Goal: Task Accomplishment & Management: Use online tool/utility

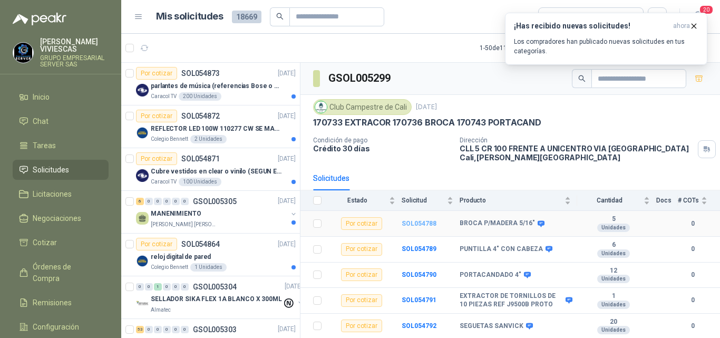
click at [409, 224] on b "SOL054788" at bounding box center [418, 223] width 35 height 7
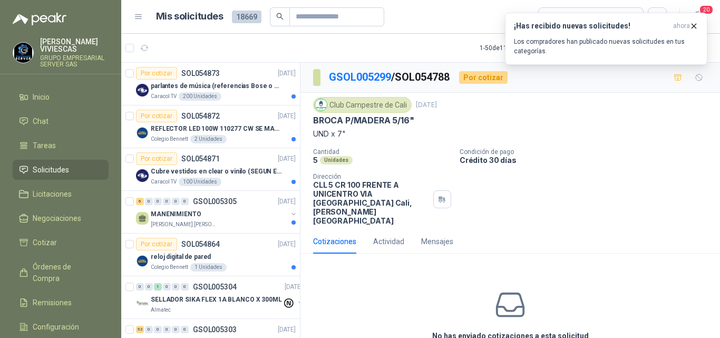
scroll to position [37, 0]
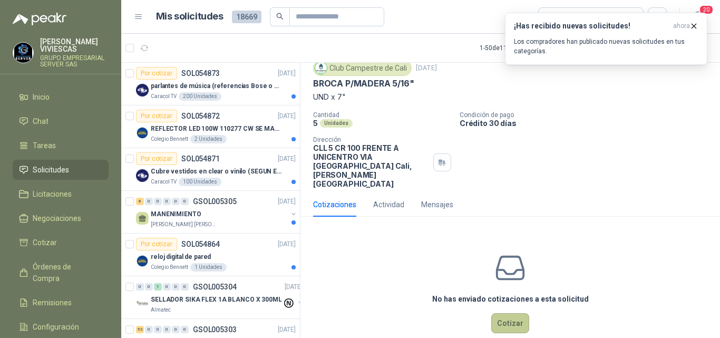
click at [496, 313] on button "Cotizar" at bounding box center [510, 323] width 38 height 20
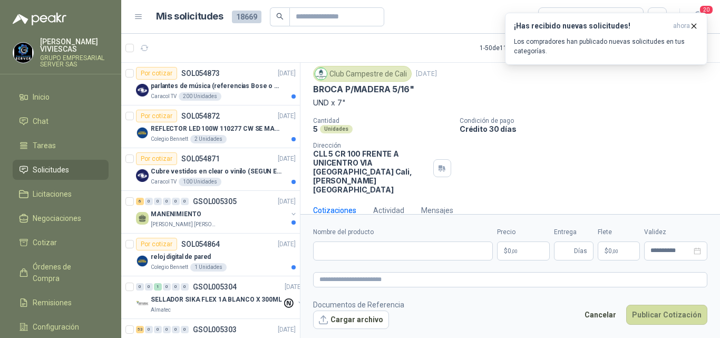
scroll to position [30, 0]
click at [343, 249] on input "Nombre del producto" at bounding box center [403, 250] width 180 height 19
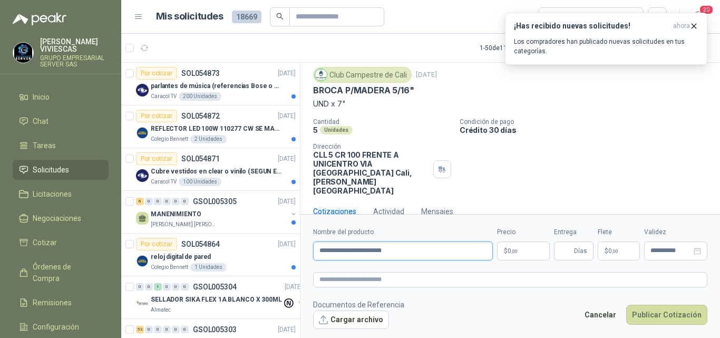
type input "**********"
click at [515, 250] on span ",00" at bounding box center [514, 251] width 6 height 6
click at [694, 24] on icon "button" at bounding box center [693, 26] width 9 height 9
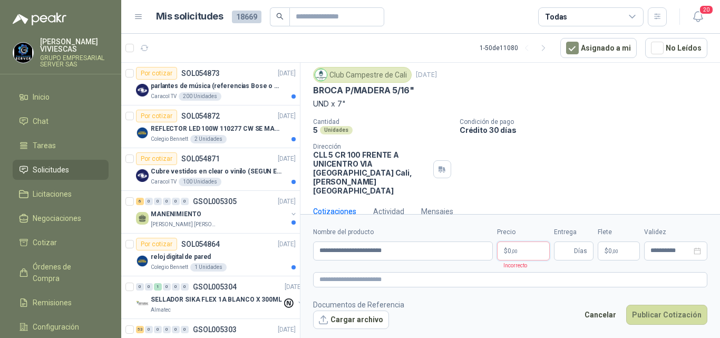
click at [515, 251] on span ",00" at bounding box center [514, 251] width 6 height 6
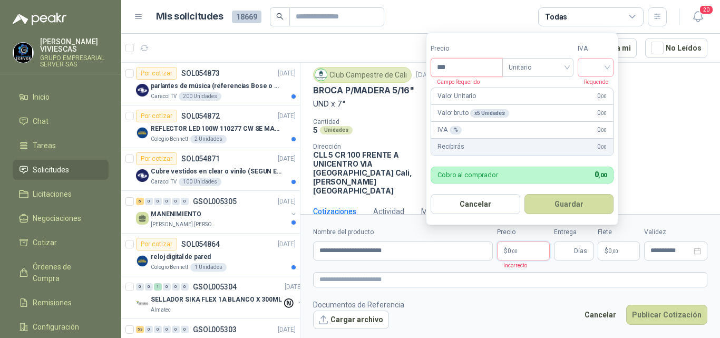
click at [459, 65] on input "***" at bounding box center [466, 67] width 71 height 18
type input "*******"
click at [607, 64] on input "search" at bounding box center [595, 66] width 23 height 16
click at [594, 88] on div "19%" at bounding box center [597, 90] width 19 height 12
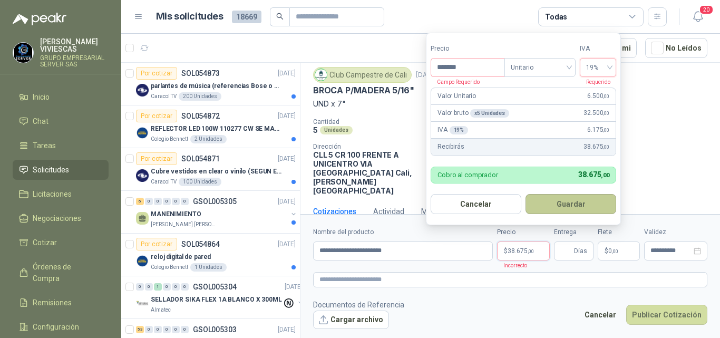
click at [576, 201] on button "Guardar" at bounding box center [570, 204] width 91 height 20
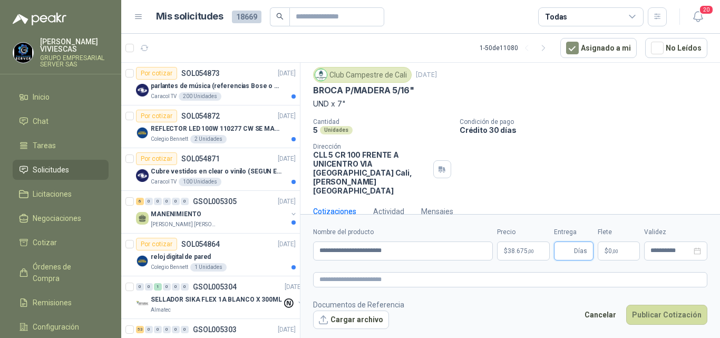
click at [562, 248] on input "Entrega" at bounding box center [566, 251] width 12 height 18
type input "*"
click at [612, 249] on span ",00" at bounding box center [615, 251] width 6 height 6
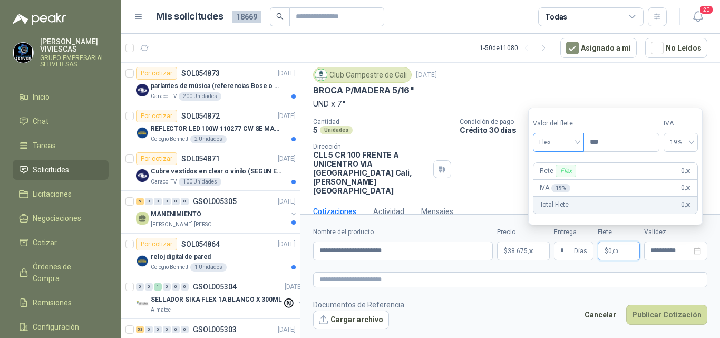
click at [552, 142] on span "Flex" at bounding box center [558, 142] width 38 height 16
click at [555, 178] on div "Incluido" at bounding box center [559, 181] width 37 height 12
click at [652, 313] on button "Publicar Cotización" at bounding box center [666, 314] width 81 height 20
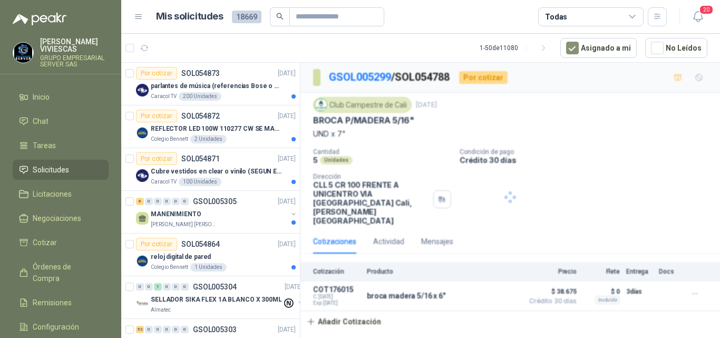
scroll to position [0, 0]
click at [345, 78] on link "GSOL005299" at bounding box center [360, 77] width 62 height 13
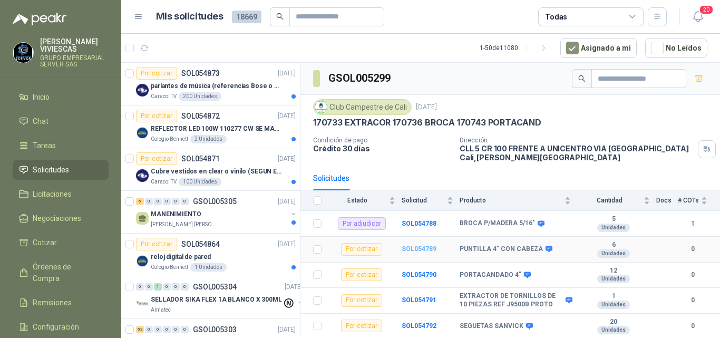
click at [416, 249] on b "SOL054789" at bounding box center [418, 248] width 35 height 7
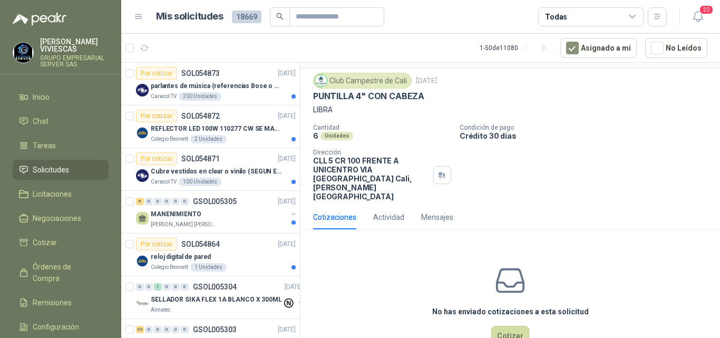
scroll to position [37, 0]
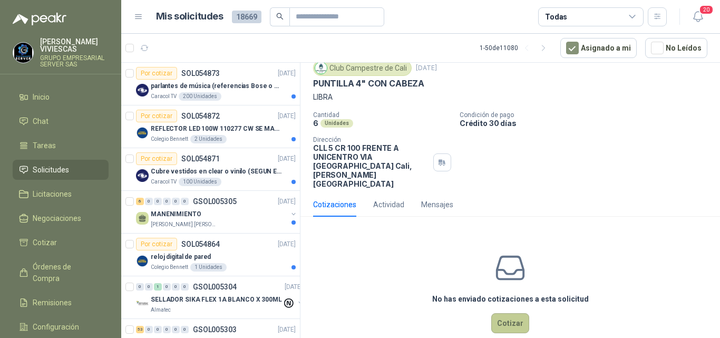
click at [508, 313] on button "Cotizar" at bounding box center [510, 323] width 38 height 20
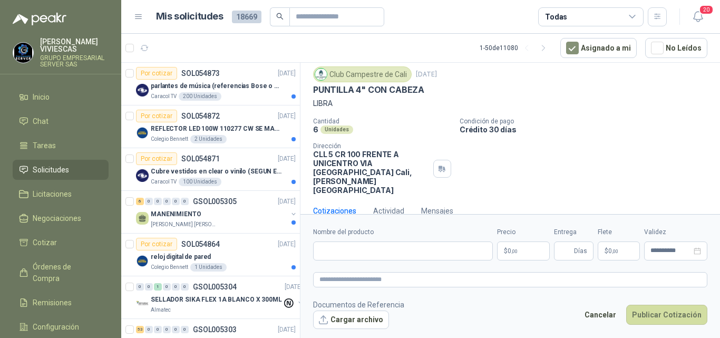
scroll to position [30, 0]
click at [382, 248] on input "Nombre del producto" at bounding box center [403, 250] width 180 height 19
type input "**********"
click at [516, 248] on span ",00" at bounding box center [514, 251] width 6 height 6
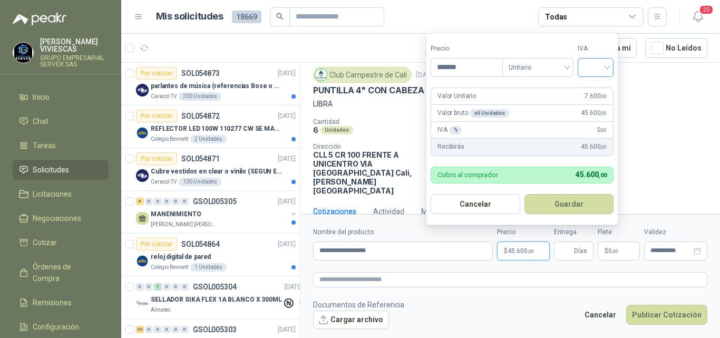
type input "*******"
click at [604, 71] on input "search" at bounding box center [595, 66] width 23 height 16
click at [599, 88] on div "19%" at bounding box center [597, 90] width 19 height 12
click at [573, 203] on button "Guardar" at bounding box center [570, 204] width 91 height 20
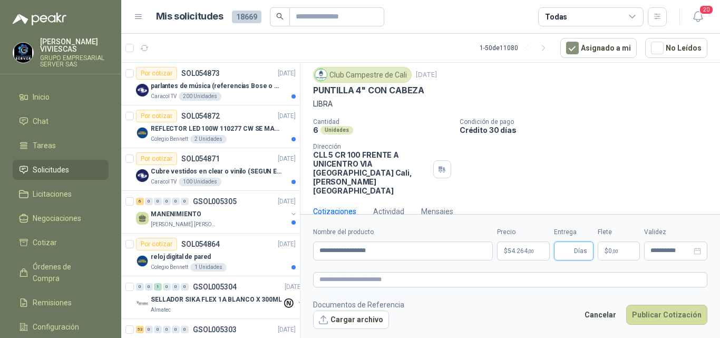
click at [569, 250] on input "Entrega" at bounding box center [566, 251] width 12 height 18
type input "*"
click at [608, 250] on span "0 ,00" at bounding box center [613, 251] width 10 height 6
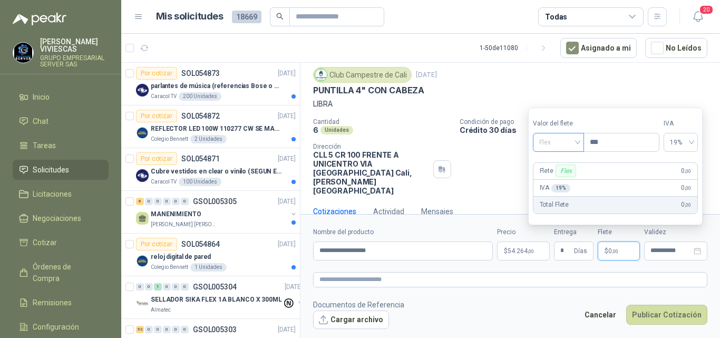
click at [541, 140] on span "Flex" at bounding box center [558, 142] width 38 height 16
click at [557, 177] on div "Incluido" at bounding box center [559, 181] width 37 height 12
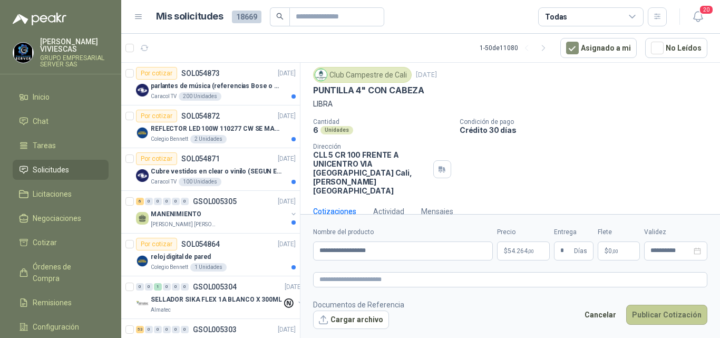
click at [656, 307] on button "Publicar Cotización" at bounding box center [666, 314] width 81 height 20
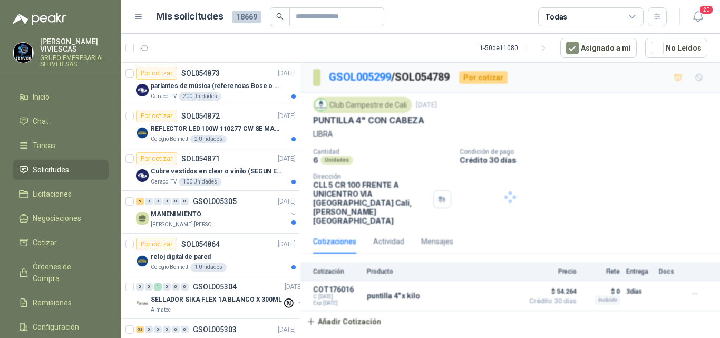
scroll to position [0, 0]
click at [357, 78] on link "GSOL005299" at bounding box center [360, 77] width 62 height 13
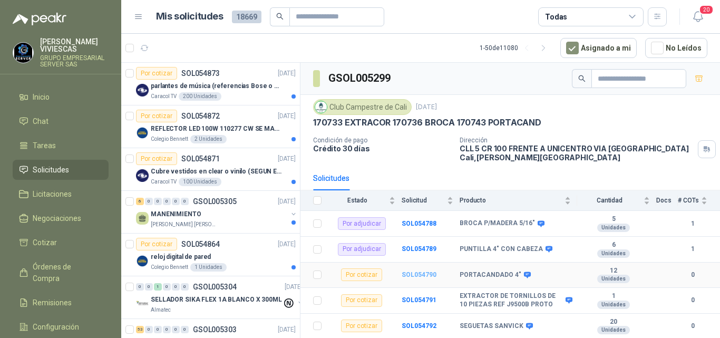
click at [421, 272] on b "SOL054790" at bounding box center [418, 274] width 35 height 7
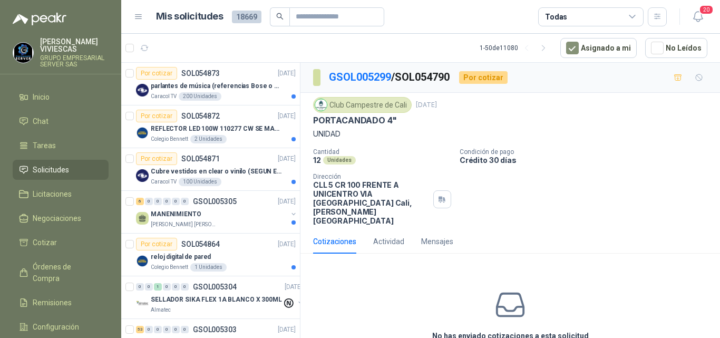
scroll to position [37, 0]
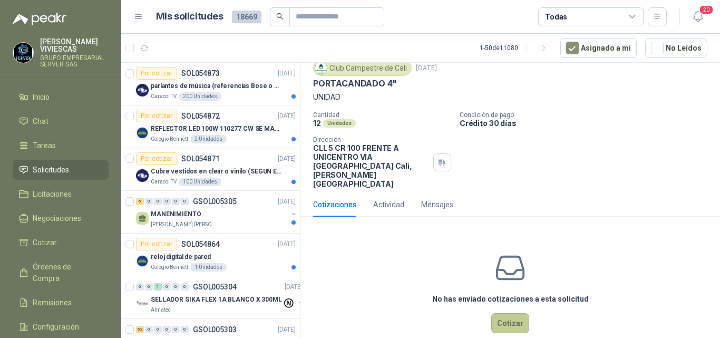
click at [496, 313] on button "Cotizar" at bounding box center [510, 323] width 38 height 20
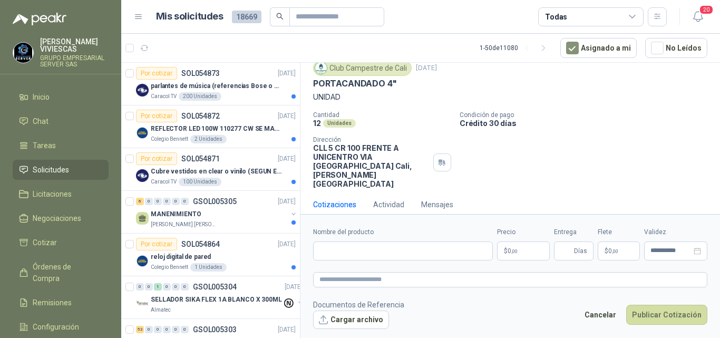
scroll to position [30, 0]
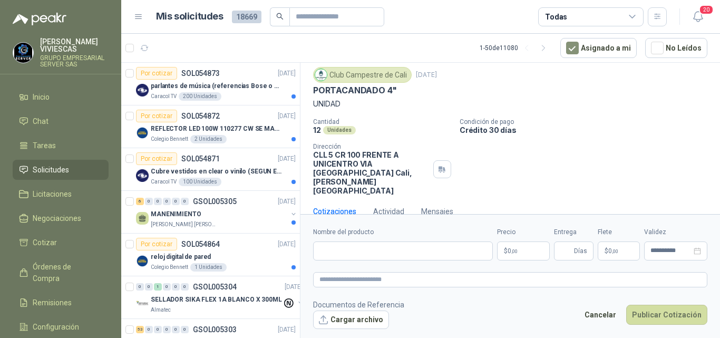
click at [339, 224] on form "**********" at bounding box center [509, 277] width 419 height 127
click at [343, 248] on input "Nombre del producto" at bounding box center [403, 250] width 180 height 19
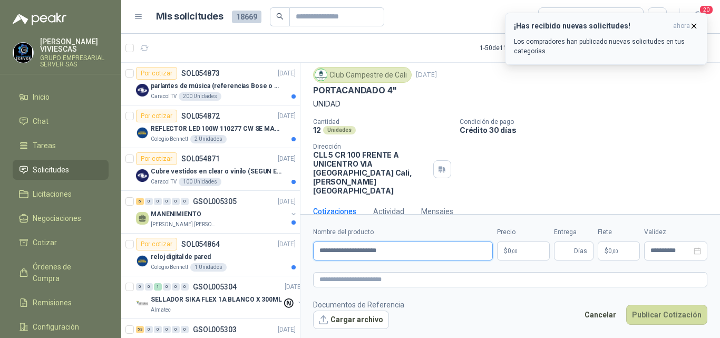
type input "**********"
click at [692, 23] on icon "button" at bounding box center [693, 26] width 9 height 9
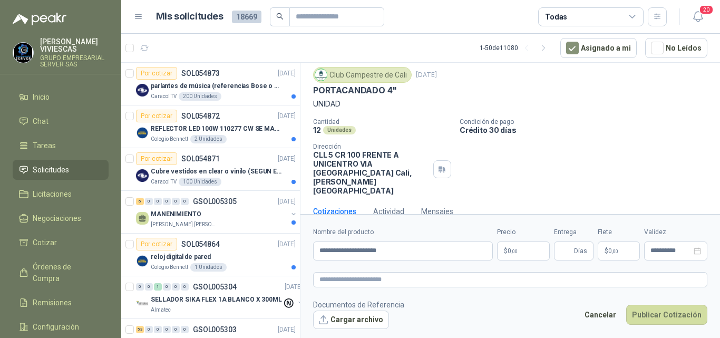
click at [512, 251] on span ",00" at bounding box center [514, 251] width 6 height 6
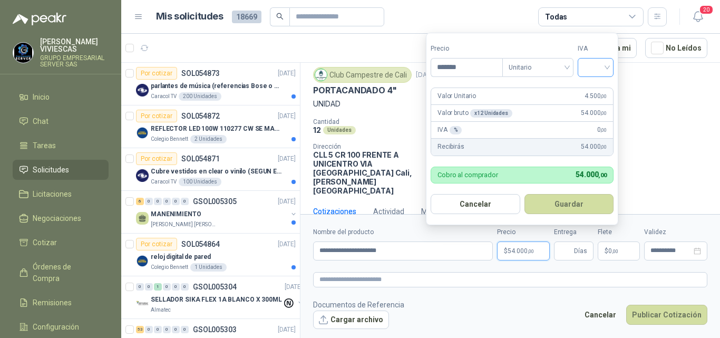
type input "*******"
click at [607, 68] on input "search" at bounding box center [595, 66] width 23 height 16
click at [597, 87] on div "19%" at bounding box center [597, 90] width 19 height 12
click at [566, 205] on button "Guardar" at bounding box center [570, 204] width 91 height 20
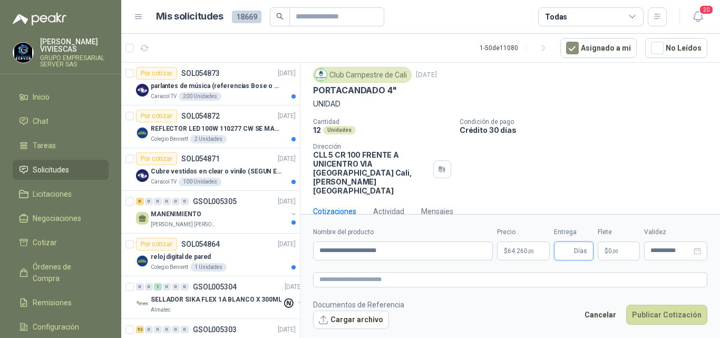
click at [564, 253] on input "Entrega" at bounding box center [566, 251] width 12 height 18
type input "*"
click at [611, 250] on span "0 ,00" at bounding box center [613, 251] width 10 height 6
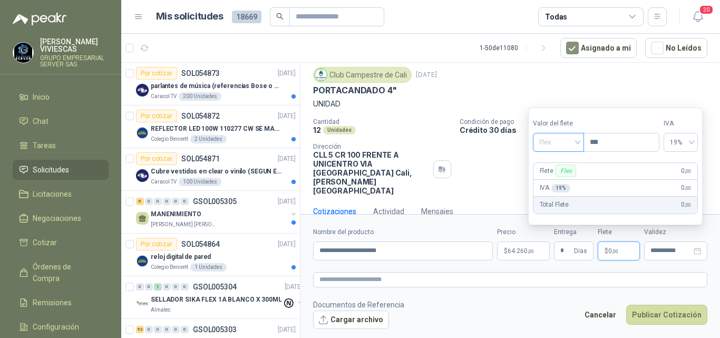
click at [549, 146] on span "Flex" at bounding box center [558, 142] width 38 height 16
click at [543, 178] on div "Incluido" at bounding box center [559, 181] width 37 height 12
click at [648, 309] on button "Publicar Cotización" at bounding box center [666, 314] width 81 height 20
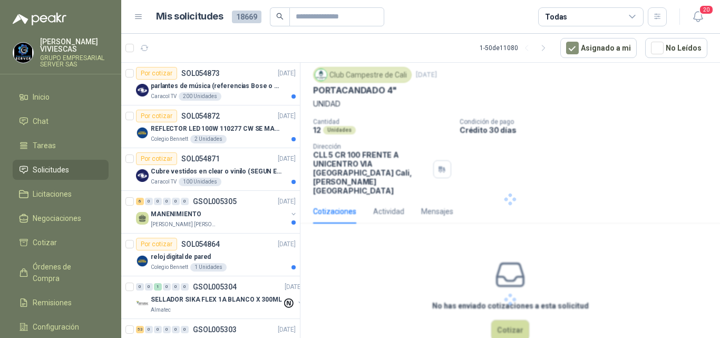
scroll to position [0, 0]
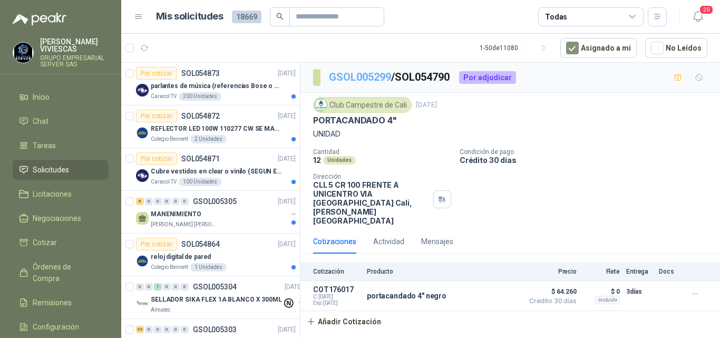
click at [340, 78] on link "GSOL005299" at bounding box center [360, 77] width 62 height 13
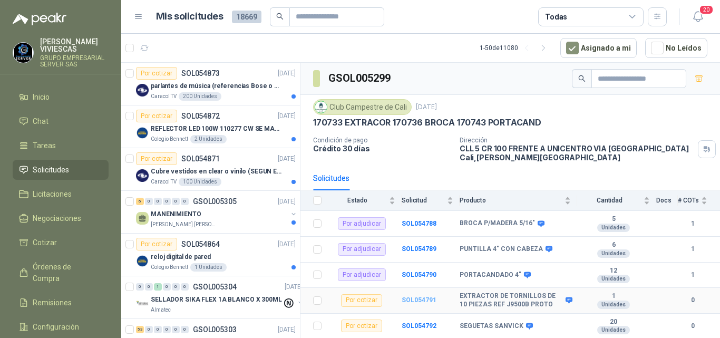
click at [415, 299] on b "SOL054791" at bounding box center [418, 299] width 35 height 7
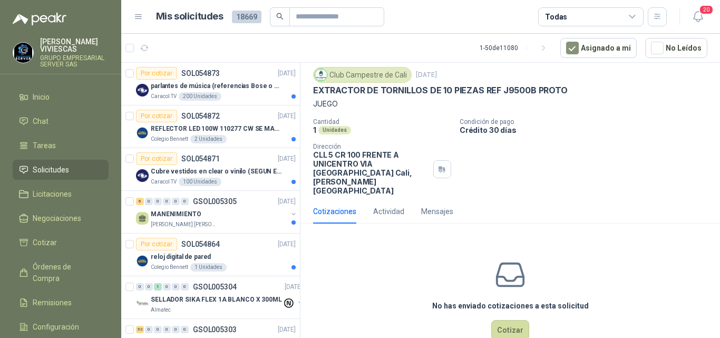
scroll to position [37, 0]
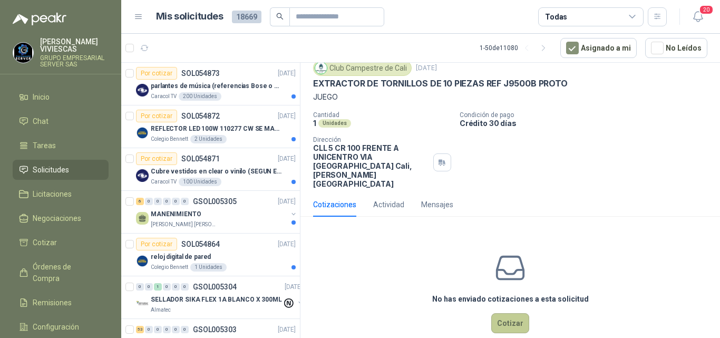
click at [506, 313] on button "Cotizar" at bounding box center [510, 323] width 38 height 20
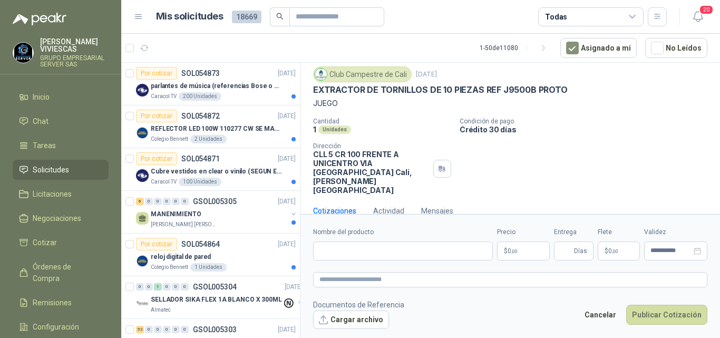
scroll to position [30, 0]
click at [348, 260] on form "**********" at bounding box center [509, 277] width 419 height 127
type input "**********"
click at [516, 248] on span "0 ,00" at bounding box center [512, 251] width 10 height 6
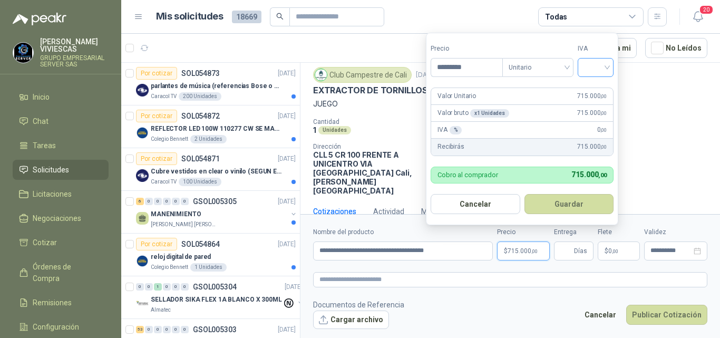
type input "*********"
click at [593, 66] on input "search" at bounding box center [595, 66] width 23 height 16
click at [596, 90] on div "19%" at bounding box center [597, 90] width 19 height 12
click at [582, 202] on button "Guardar" at bounding box center [570, 204] width 91 height 20
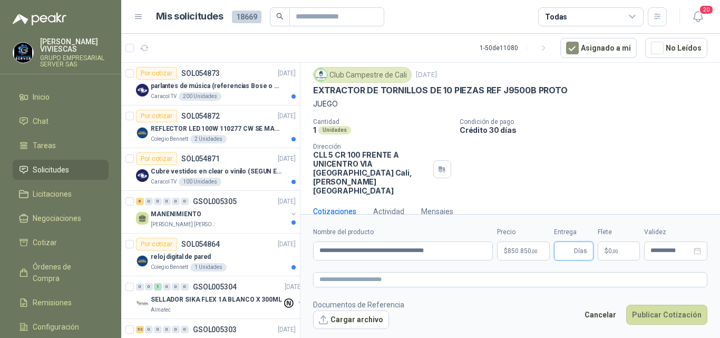
click at [565, 253] on input "Entrega" at bounding box center [566, 251] width 12 height 18
type input "*"
click at [612, 250] on span ",00" at bounding box center [615, 251] width 6 height 6
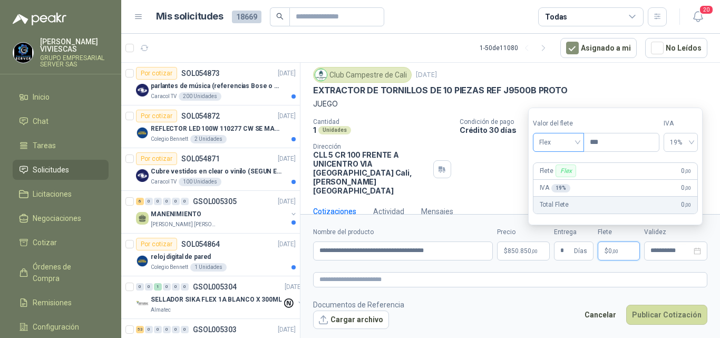
click at [540, 139] on span "Flex" at bounding box center [558, 142] width 38 height 16
click at [553, 180] on div "Incluido" at bounding box center [559, 181] width 37 height 12
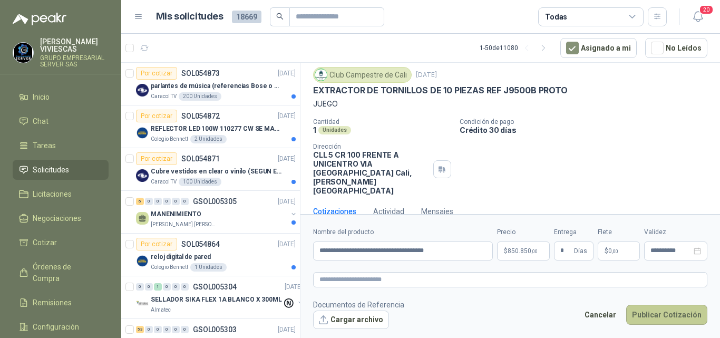
click at [670, 307] on button "Publicar Cotización" at bounding box center [666, 314] width 81 height 20
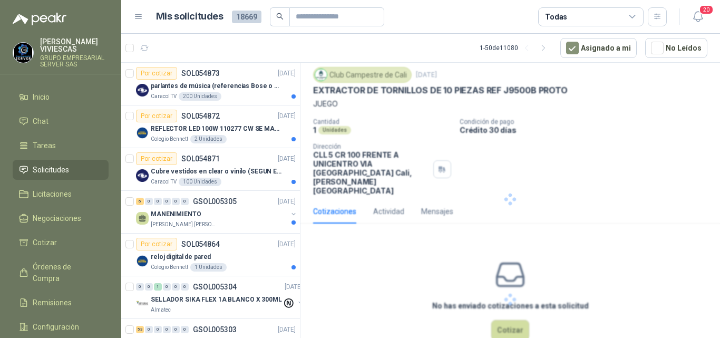
scroll to position [0, 0]
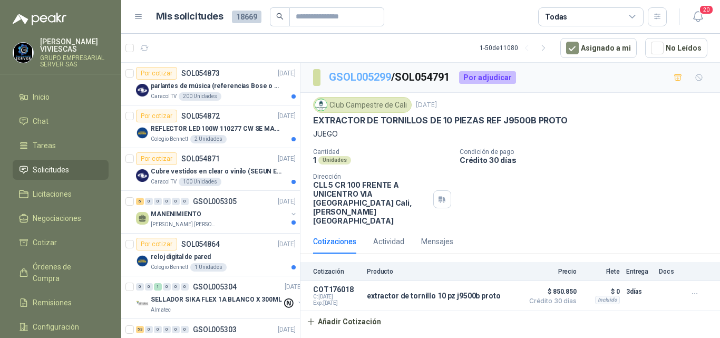
click at [377, 74] on link "GSOL005299" at bounding box center [360, 77] width 62 height 13
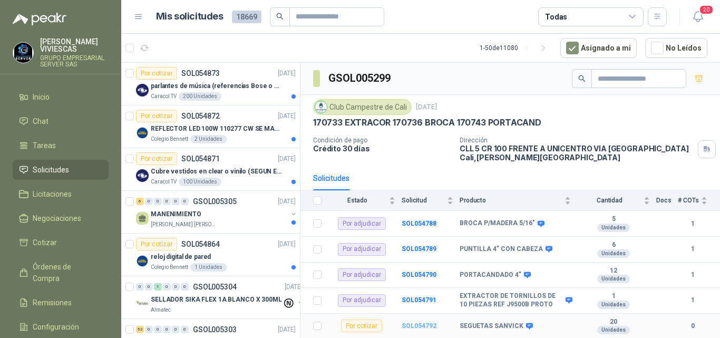
click at [410, 323] on b "SOL054792" at bounding box center [418, 325] width 35 height 7
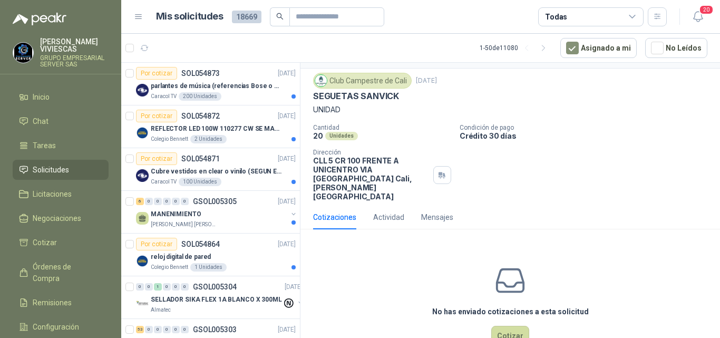
scroll to position [37, 0]
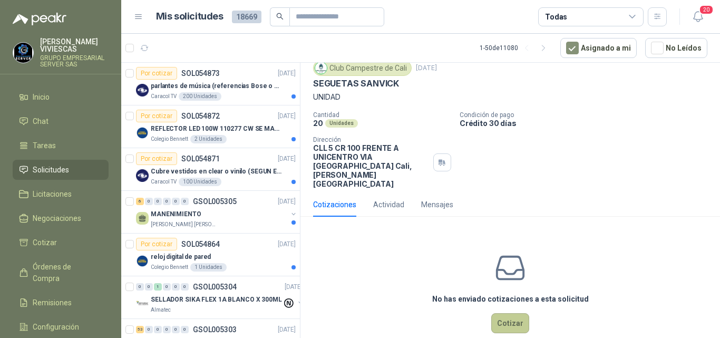
click at [510, 313] on button "Cotizar" at bounding box center [510, 323] width 38 height 20
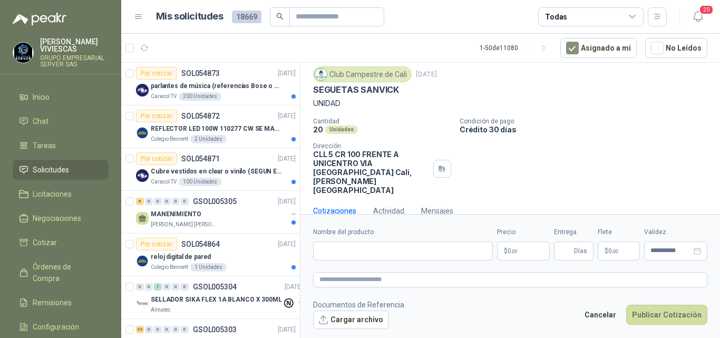
scroll to position [30, 0]
click at [348, 246] on input "Nombre del producto" at bounding box center [403, 250] width 180 height 19
type input "**********"
click at [511, 253] on span ",00" at bounding box center [514, 251] width 6 height 6
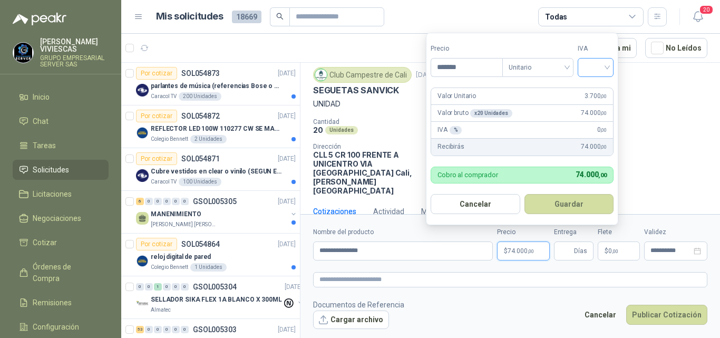
type input "*******"
click at [598, 67] on input "search" at bounding box center [595, 66] width 23 height 16
click at [592, 91] on div "19%" at bounding box center [597, 90] width 19 height 12
click at [581, 199] on button "Guardar" at bounding box center [570, 204] width 91 height 20
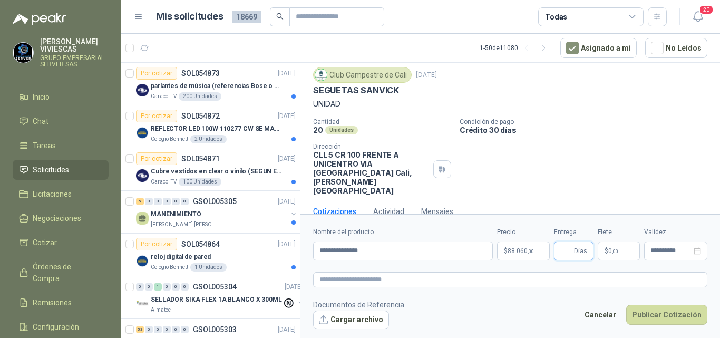
click at [571, 249] on input "Entrega" at bounding box center [566, 251] width 12 height 18
type input "*"
click at [615, 246] on p "$ 0 ,00" at bounding box center [618, 250] width 42 height 19
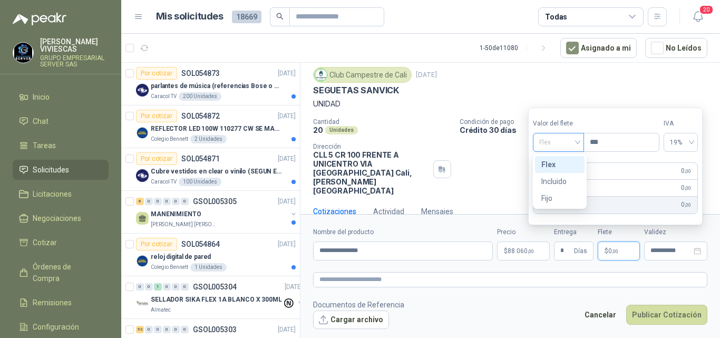
click at [546, 142] on span "Flex" at bounding box center [558, 142] width 38 height 16
click at [552, 177] on div "Incluido" at bounding box center [559, 181] width 37 height 12
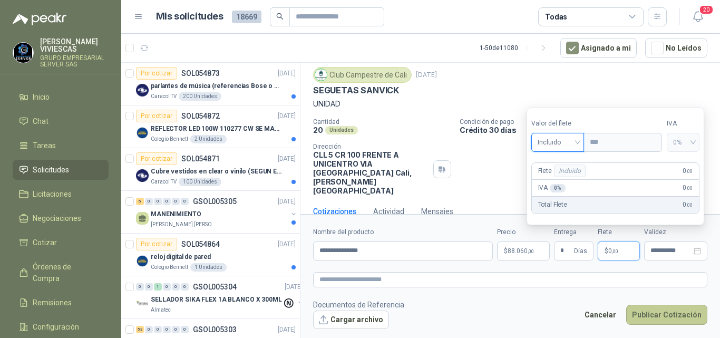
click at [670, 314] on button "Publicar Cotización" at bounding box center [666, 314] width 81 height 20
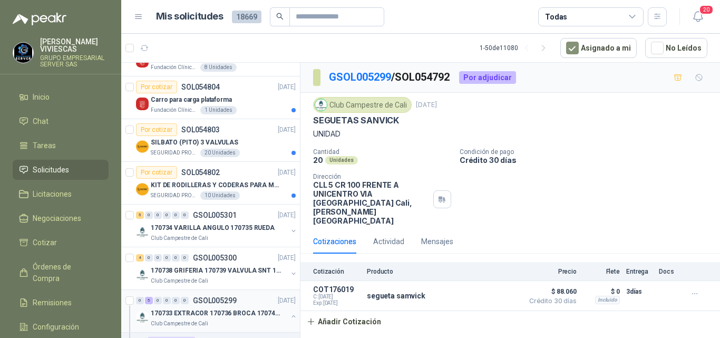
scroll to position [474, 0]
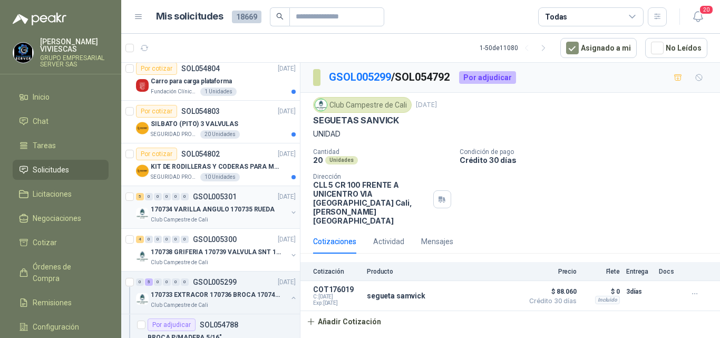
click at [212, 206] on p "170734 VARILLA ANGULO 170735 RUEDA" at bounding box center [213, 209] width 124 height 10
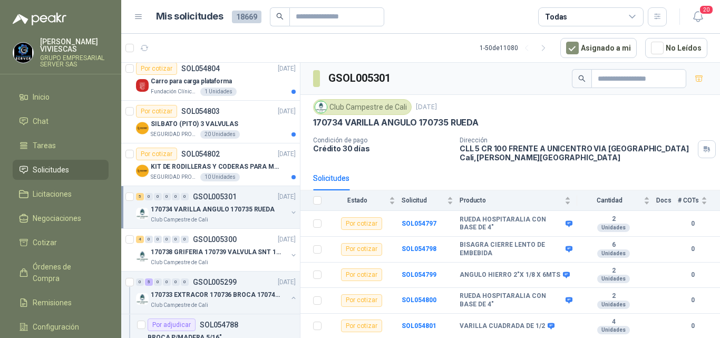
scroll to position [527, 0]
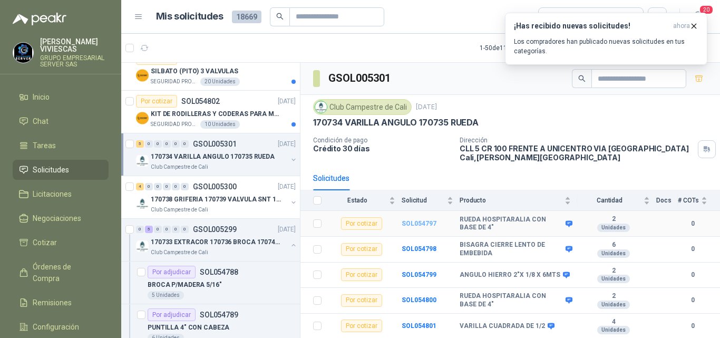
click at [419, 223] on b "SOL054797" at bounding box center [418, 223] width 35 height 7
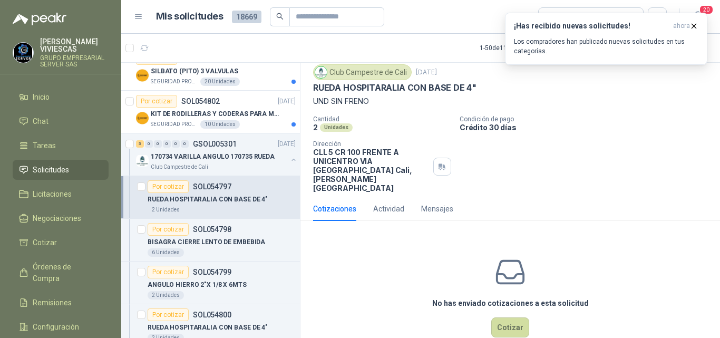
scroll to position [37, 0]
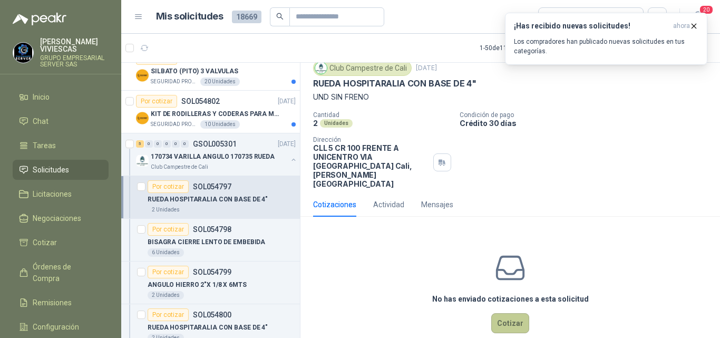
click at [507, 313] on button "Cotizar" at bounding box center [510, 323] width 38 height 20
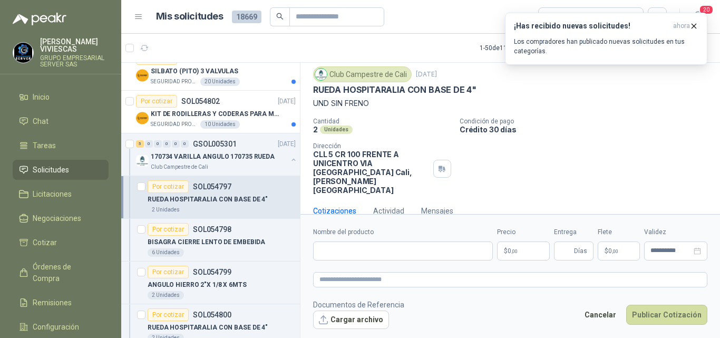
scroll to position [30, 0]
click at [383, 228] on label "Nombre del producto" at bounding box center [403, 232] width 180 height 10
click at [383, 241] on input "Nombre del producto" at bounding box center [403, 250] width 180 height 19
type input "**********"
click at [517, 247] on p "$ 0 ,00" at bounding box center [523, 250] width 53 height 19
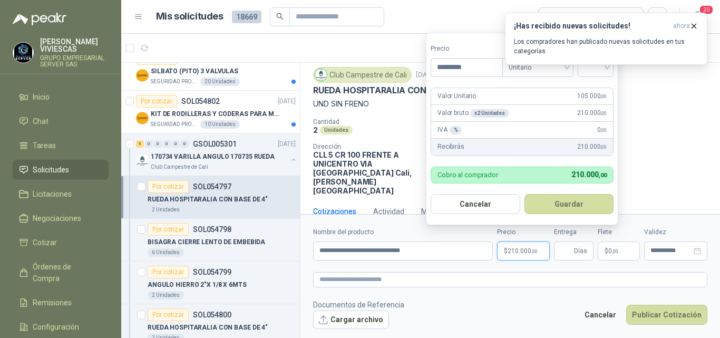
type input "*********"
click at [511, 300] on footer "Documentos de Referencia Cargar archivo Cancelar Publicar Cotización" at bounding box center [510, 314] width 394 height 31
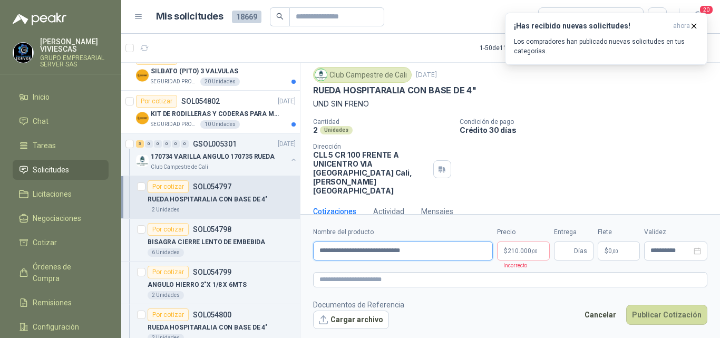
click at [381, 250] on input "**********" at bounding box center [403, 250] width 180 height 19
type input "**********"
click at [520, 249] on span "210.000 ,00" at bounding box center [522, 251] width 30 height 6
click at [697, 25] on icon "button" at bounding box center [693, 26] width 9 height 9
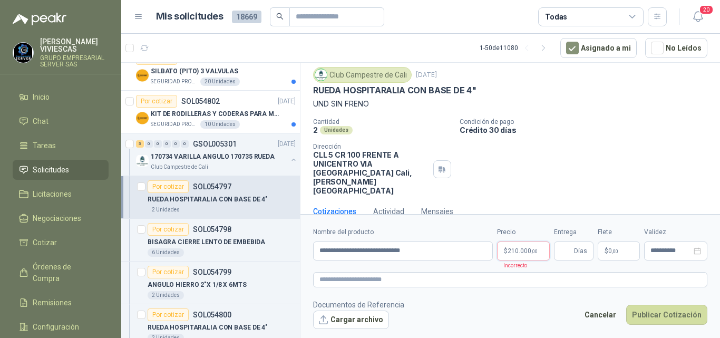
click at [540, 252] on p "$ 210.000 ,00" at bounding box center [523, 250] width 53 height 19
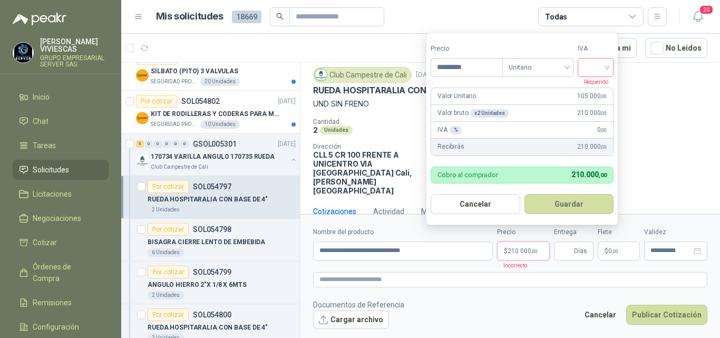
click at [610, 65] on div at bounding box center [595, 67] width 36 height 19
click at [593, 86] on div "19%" at bounding box center [597, 90] width 19 height 12
click at [569, 200] on button "Guardar" at bounding box center [570, 204] width 91 height 20
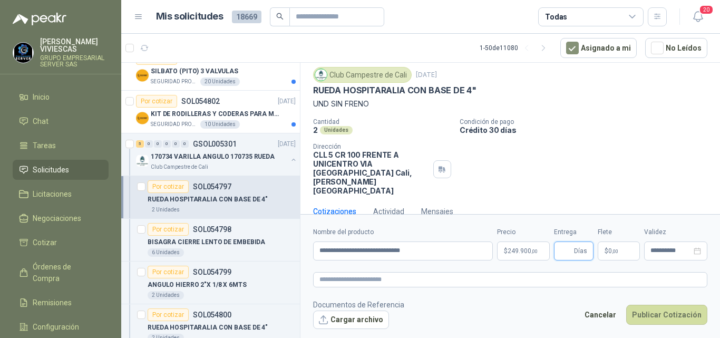
click at [566, 254] on input "Entrega" at bounding box center [566, 251] width 12 height 18
type input "*"
click at [600, 248] on p "$ 0 ,00" at bounding box center [618, 250] width 42 height 19
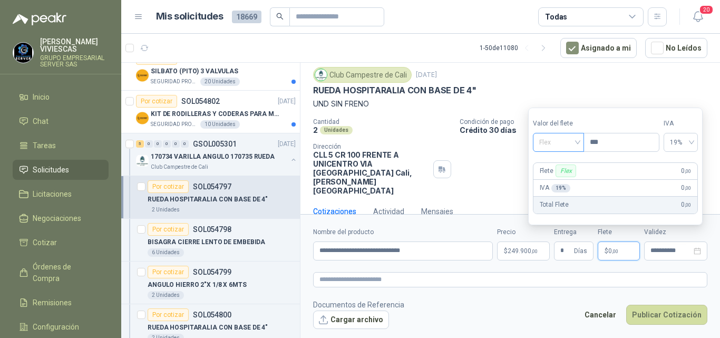
click at [545, 139] on span "Flex" at bounding box center [558, 142] width 38 height 16
click at [553, 178] on div "Incluido" at bounding box center [559, 181] width 37 height 12
click at [668, 311] on button "Publicar Cotización" at bounding box center [666, 314] width 81 height 20
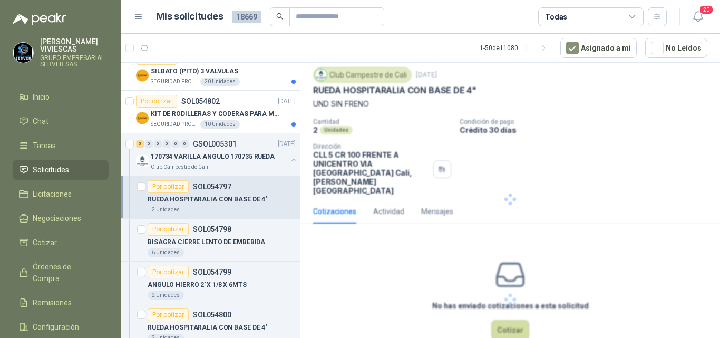
scroll to position [0, 0]
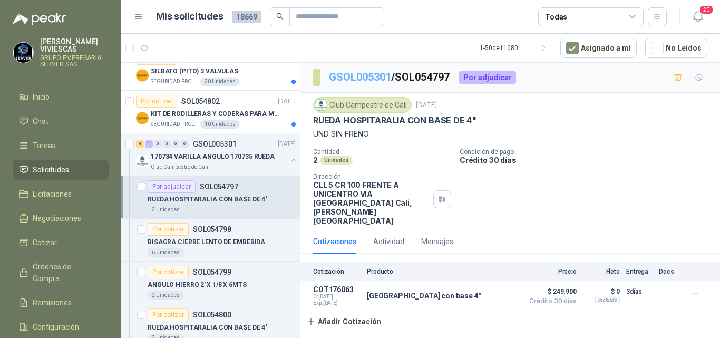
click at [352, 75] on link "GSOL005301" at bounding box center [360, 77] width 62 height 13
